Goal: Task Accomplishment & Management: Use online tool/utility

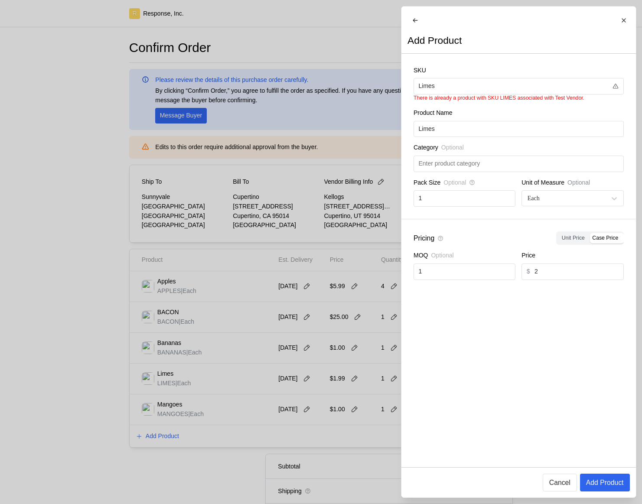
click at [254, 187] on div at bounding box center [321, 252] width 642 height 504
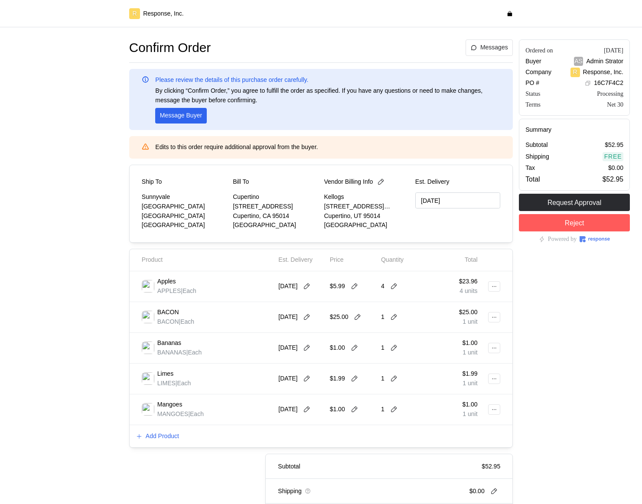
click at [170, 428] on div "Add Product" at bounding box center [321, 436] width 383 height 23
click at [170, 433] on p "Add Product" at bounding box center [162, 437] width 33 height 10
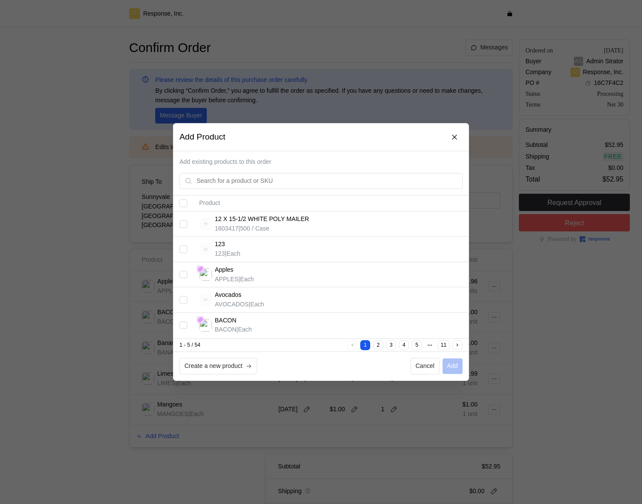
click at [199, 404] on div at bounding box center [321, 252] width 642 height 504
